Goal: Information Seeking & Learning: Learn about a topic

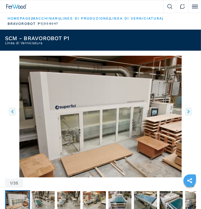
click at [189, 111] on icon "right-button" at bounding box center [189, 112] width 2 height 4
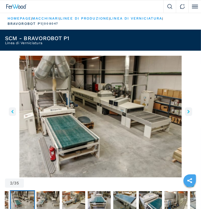
click at [189, 111] on icon "right-button" at bounding box center [189, 112] width 2 height 4
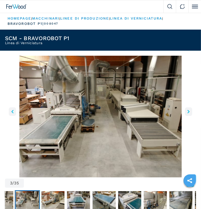
click at [189, 111] on icon "right-button" at bounding box center [189, 112] width 2 height 4
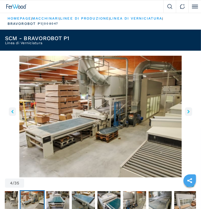
click at [189, 111] on icon "right-button" at bounding box center [189, 112] width 2 height 4
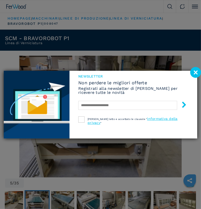
click at [198, 71] on image at bounding box center [196, 72] width 11 height 11
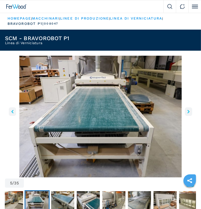
click at [188, 112] on button "right-button" at bounding box center [188, 112] width 7 height 9
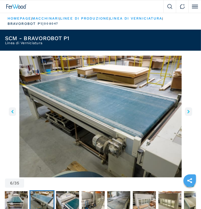
click at [188, 112] on button "right-button" at bounding box center [188, 112] width 7 height 9
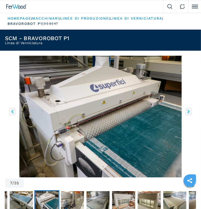
click at [188, 112] on button "right-button" at bounding box center [188, 112] width 7 height 9
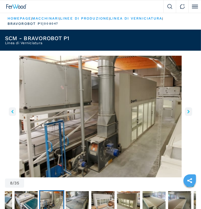
click at [188, 112] on button "right-button" at bounding box center [188, 112] width 7 height 9
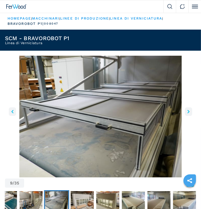
click at [188, 112] on button "right-button" at bounding box center [188, 112] width 7 height 9
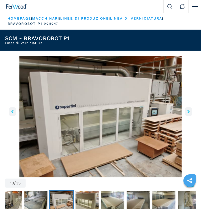
click at [188, 112] on button "right-button" at bounding box center [188, 112] width 7 height 9
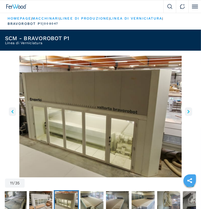
click at [188, 112] on button "right-button" at bounding box center [188, 112] width 7 height 9
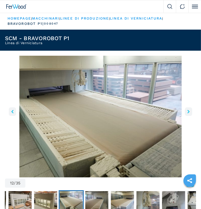
click at [188, 112] on button "right-button" at bounding box center [188, 112] width 7 height 9
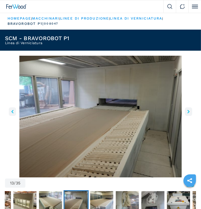
click at [188, 112] on button "right-button" at bounding box center [188, 112] width 7 height 9
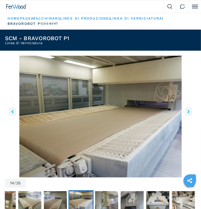
click at [188, 112] on button "right-button" at bounding box center [188, 112] width 7 height 9
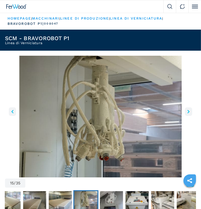
click at [188, 112] on button "right-button" at bounding box center [188, 112] width 7 height 9
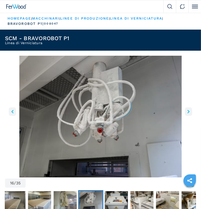
click at [188, 112] on button "right-button" at bounding box center [188, 112] width 7 height 9
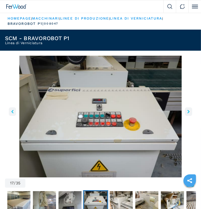
click at [188, 112] on button "right-button" at bounding box center [188, 112] width 7 height 9
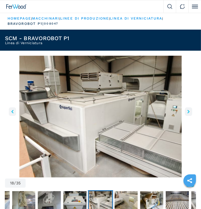
click at [188, 112] on button "right-button" at bounding box center [188, 112] width 7 height 9
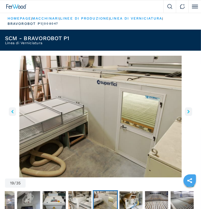
click at [188, 112] on button "right-button" at bounding box center [188, 112] width 7 height 9
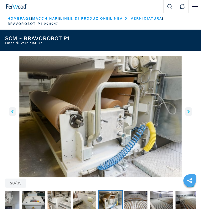
click at [188, 112] on button "right-button" at bounding box center [188, 112] width 7 height 9
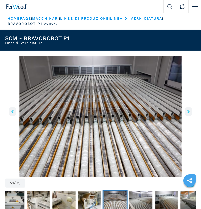
click at [188, 112] on button "right-button" at bounding box center [188, 112] width 7 height 9
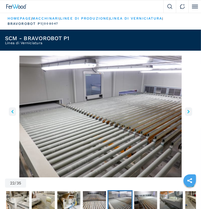
click at [188, 112] on button "right-button" at bounding box center [188, 112] width 7 height 9
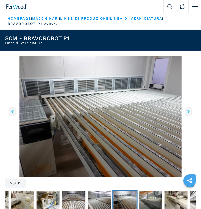
click at [188, 112] on button "right-button" at bounding box center [188, 112] width 7 height 9
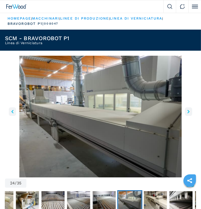
click at [189, 113] on icon "right-button" at bounding box center [189, 112] width 2 height 4
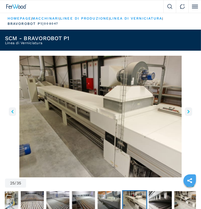
click at [189, 113] on icon "right-button" at bounding box center [189, 112] width 2 height 4
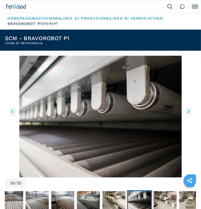
click at [189, 113] on icon "right-button" at bounding box center [189, 112] width 2 height 4
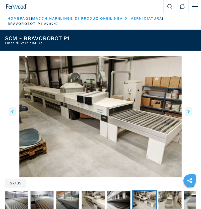
click at [189, 113] on icon "right-button" at bounding box center [189, 112] width 2 height 4
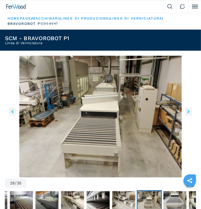
click at [12, 111] on icon "left-button" at bounding box center [12, 112] width 2 height 4
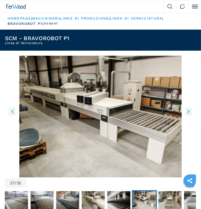
click at [12, 111] on icon "left-button" at bounding box center [12, 112] width 2 height 4
click at [188, 112] on icon "right-button" at bounding box center [189, 112] width 2 height 4
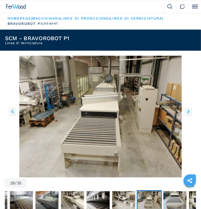
click at [188, 112] on icon "right-button" at bounding box center [189, 112] width 2 height 4
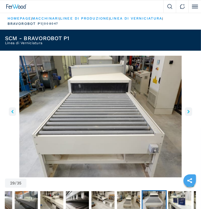
click at [188, 112] on icon "right-button" at bounding box center [189, 112] width 2 height 4
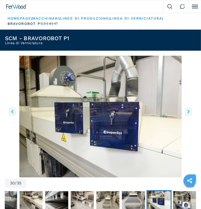
click at [188, 112] on icon "right-button" at bounding box center [189, 112] width 2 height 4
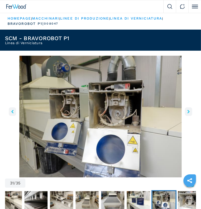
click at [11, 112] on button "left-button" at bounding box center [12, 112] width 7 height 9
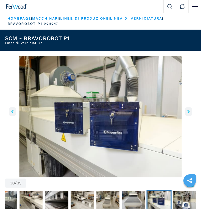
click at [189, 110] on icon "right-button" at bounding box center [189, 112] width 2 height 4
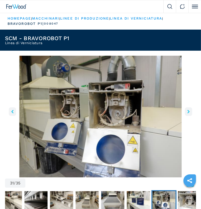
click at [189, 110] on icon "right-button" at bounding box center [189, 112] width 2 height 4
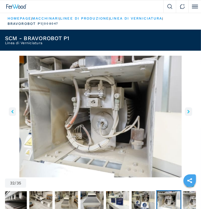
click at [189, 110] on icon "right-button" at bounding box center [189, 112] width 2 height 4
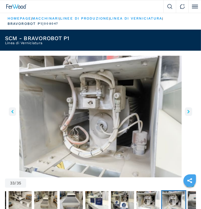
click at [189, 110] on icon "right-button" at bounding box center [189, 112] width 2 height 4
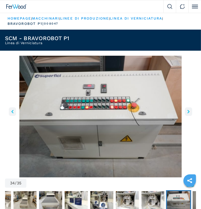
click at [189, 110] on icon "right-button" at bounding box center [189, 112] width 2 height 4
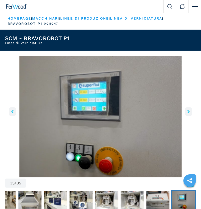
click at [189, 110] on icon "right-button" at bounding box center [189, 112] width 2 height 4
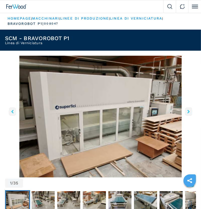
click at [189, 110] on icon "right-button" at bounding box center [189, 112] width 2 height 4
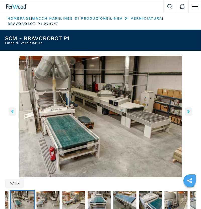
click at [189, 110] on icon "right-button" at bounding box center [189, 112] width 2 height 4
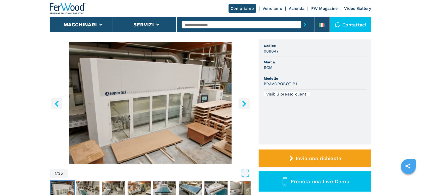
scroll to position [50, 0]
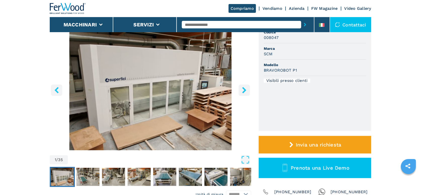
click at [245, 90] on icon "right-button" at bounding box center [244, 90] width 4 height 6
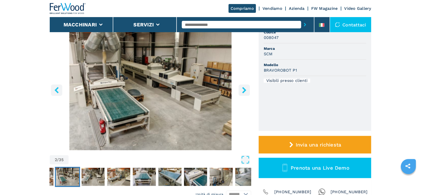
click at [245, 90] on icon "right-button" at bounding box center [244, 90] width 4 height 6
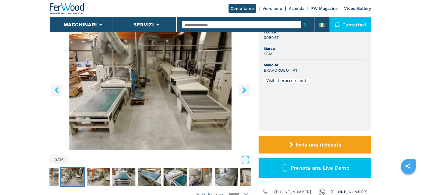
click at [245, 90] on icon "right-button" at bounding box center [244, 90] width 4 height 6
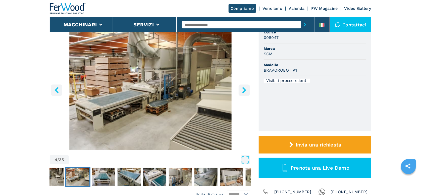
click at [245, 90] on icon "right-button" at bounding box center [244, 90] width 4 height 6
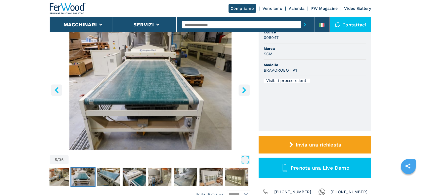
click at [245, 90] on icon "right-button" at bounding box center [244, 90] width 4 height 6
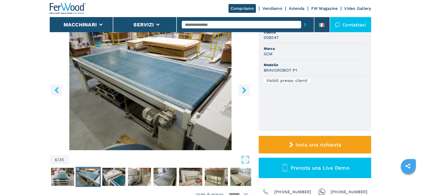
click at [245, 90] on icon "right-button" at bounding box center [244, 90] width 4 height 6
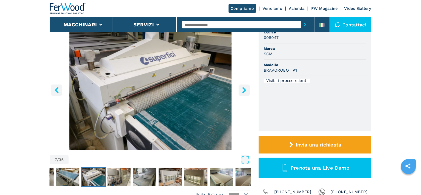
click at [245, 90] on icon "right-button" at bounding box center [244, 90] width 4 height 6
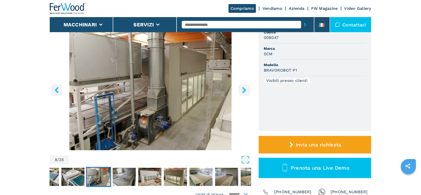
click at [245, 90] on icon "right-button" at bounding box center [244, 90] width 4 height 6
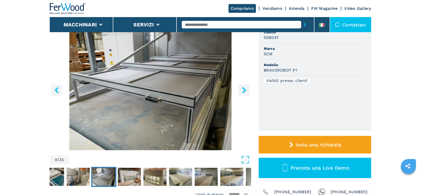
click at [245, 90] on icon "right-button" at bounding box center [244, 90] width 4 height 6
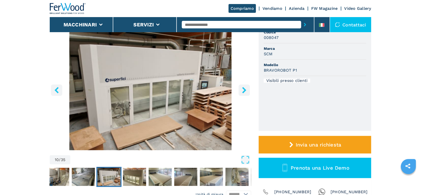
click at [60, 89] on icon "left-button" at bounding box center [57, 90] width 6 height 6
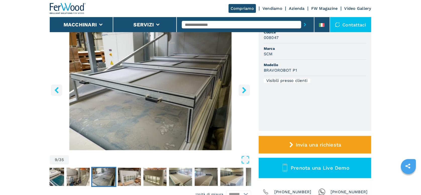
click at [243, 88] on icon "right-button" at bounding box center [244, 90] width 4 height 6
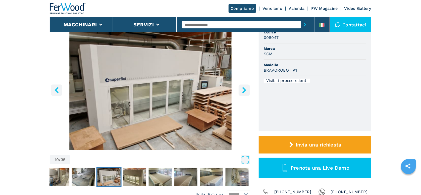
click at [243, 91] on icon "right-button" at bounding box center [244, 90] width 6 height 6
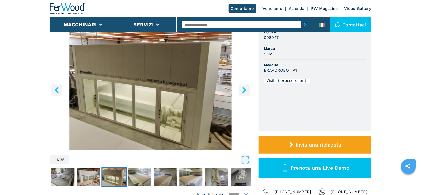
click at [55, 90] on icon "left-button" at bounding box center [57, 90] width 6 height 6
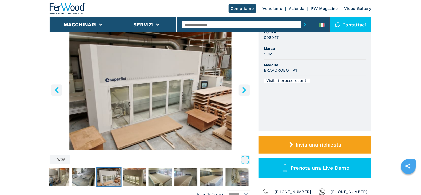
click at [245, 89] on icon "right-button" at bounding box center [244, 90] width 4 height 6
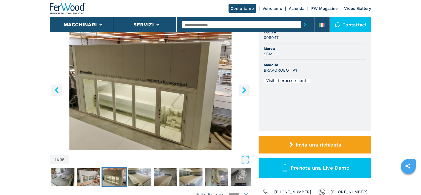
click at [245, 89] on icon "right-button" at bounding box center [244, 90] width 4 height 6
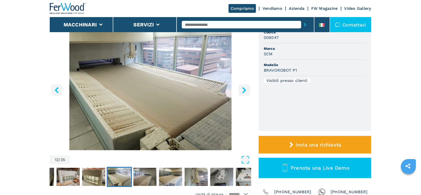
click at [245, 89] on icon "right-button" at bounding box center [244, 90] width 4 height 6
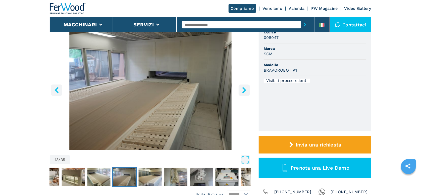
click at [245, 89] on icon "right-button" at bounding box center [244, 90] width 4 height 6
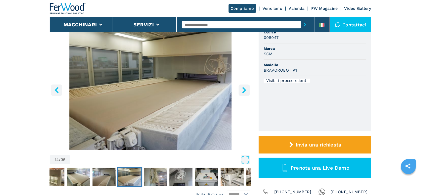
click at [245, 89] on icon "right-button" at bounding box center [244, 90] width 4 height 6
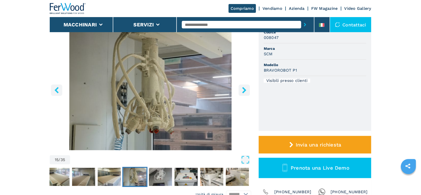
click at [245, 89] on icon "right-button" at bounding box center [244, 90] width 4 height 6
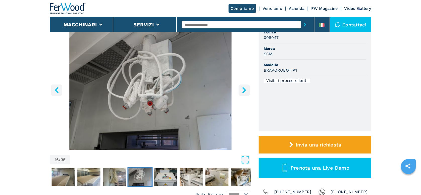
click at [245, 89] on icon "right-button" at bounding box center [244, 90] width 4 height 6
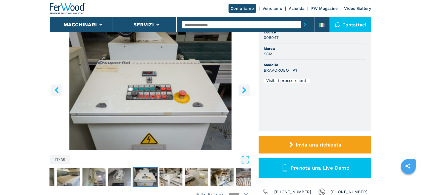
click at [245, 89] on icon "right-button" at bounding box center [244, 90] width 4 height 6
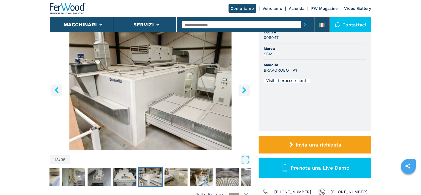
click at [245, 89] on icon "right-button" at bounding box center [244, 90] width 4 height 6
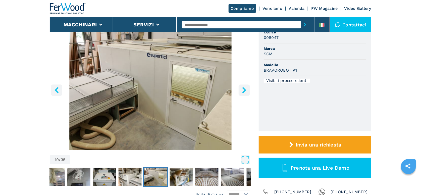
click at [245, 89] on icon "right-button" at bounding box center [244, 90] width 4 height 6
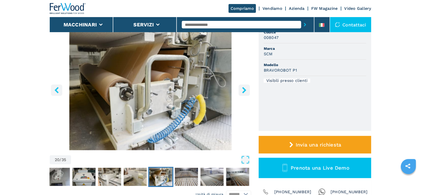
click at [245, 89] on icon "right-button" at bounding box center [244, 90] width 4 height 6
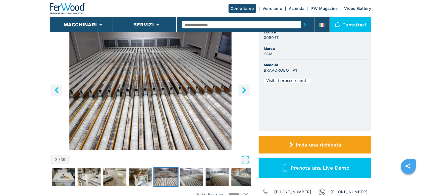
click at [245, 89] on icon "right-button" at bounding box center [244, 90] width 4 height 6
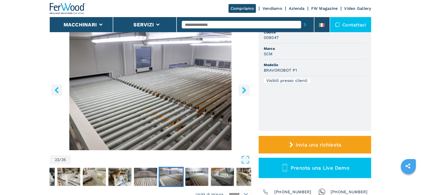
click at [245, 89] on icon "right-button" at bounding box center [244, 90] width 4 height 6
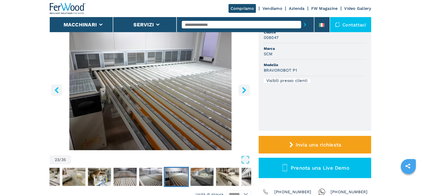
click at [245, 89] on icon "right-button" at bounding box center [244, 90] width 4 height 6
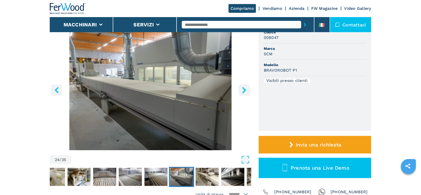
click at [245, 89] on icon "right-button" at bounding box center [244, 90] width 4 height 6
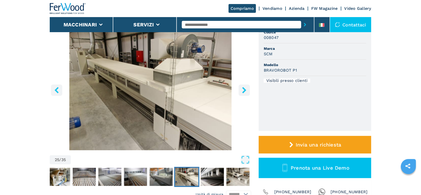
click at [245, 89] on icon "right-button" at bounding box center [244, 90] width 4 height 6
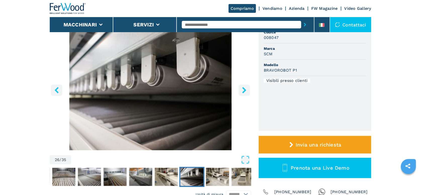
click at [245, 89] on icon "right-button" at bounding box center [244, 90] width 4 height 6
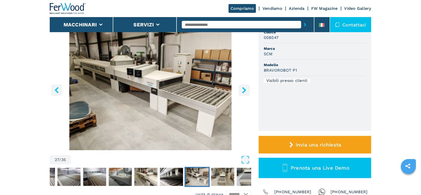
click at [245, 89] on icon "right-button" at bounding box center [244, 90] width 4 height 6
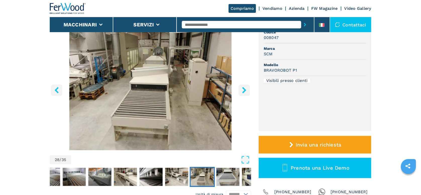
click at [245, 89] on icon "right-button" at bounding box center [244, 90] width 4 height 6
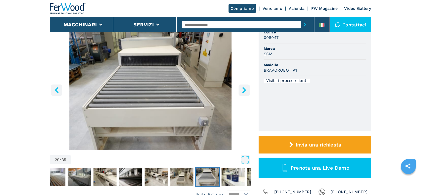
click at [245, 89] on icon "right-button" at bounding box center [244, 90] width 4 height 6
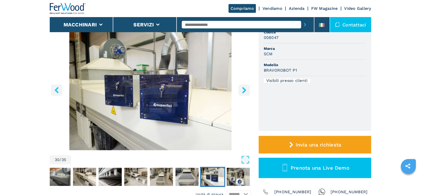
click at [245, 89] on icon "right-button" at bounding box center [244, 90] width 4 height 6
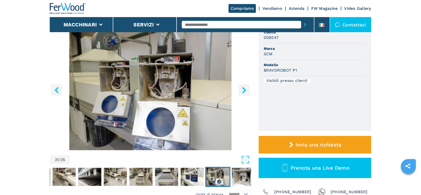
click at [245, 89] on icon "right-button" at bounding box center [244, 90] width 4 height 6
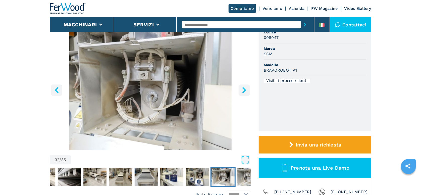
click at [245, 89] on icon "right-button" at bounding box center [244, 90] width 4 height 6
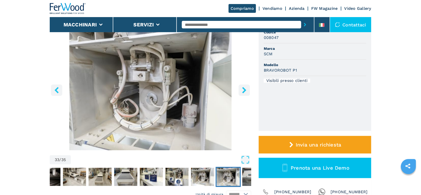
click at [245, 89] on icon "right-button" at bounding box center [244, 90] width 4 height 6
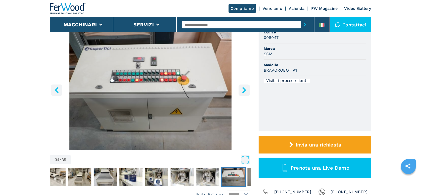
click at [245, 89] on icon "right-button" at bounding box center [244, 90] width 4 height 6
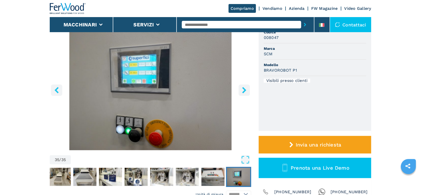
click at [245, 89] on icon "right-button" at bounding box center [244, 90] width 4 height 6
